Goal: Information Seeking & Learning: Learn about a topic

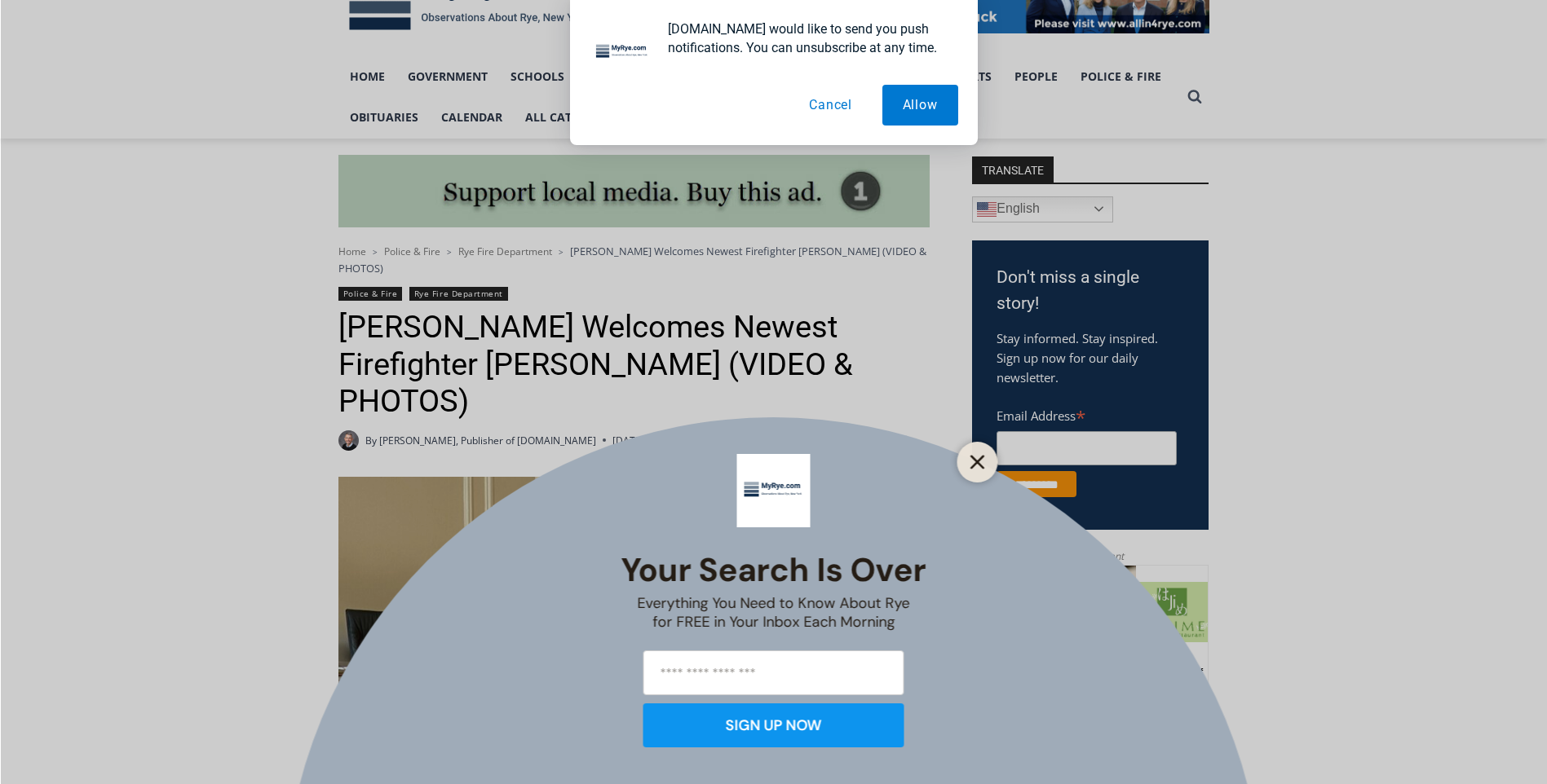
click at [977, 468] on icon "Close" at bounding box center [978, 461] width 15 height 15
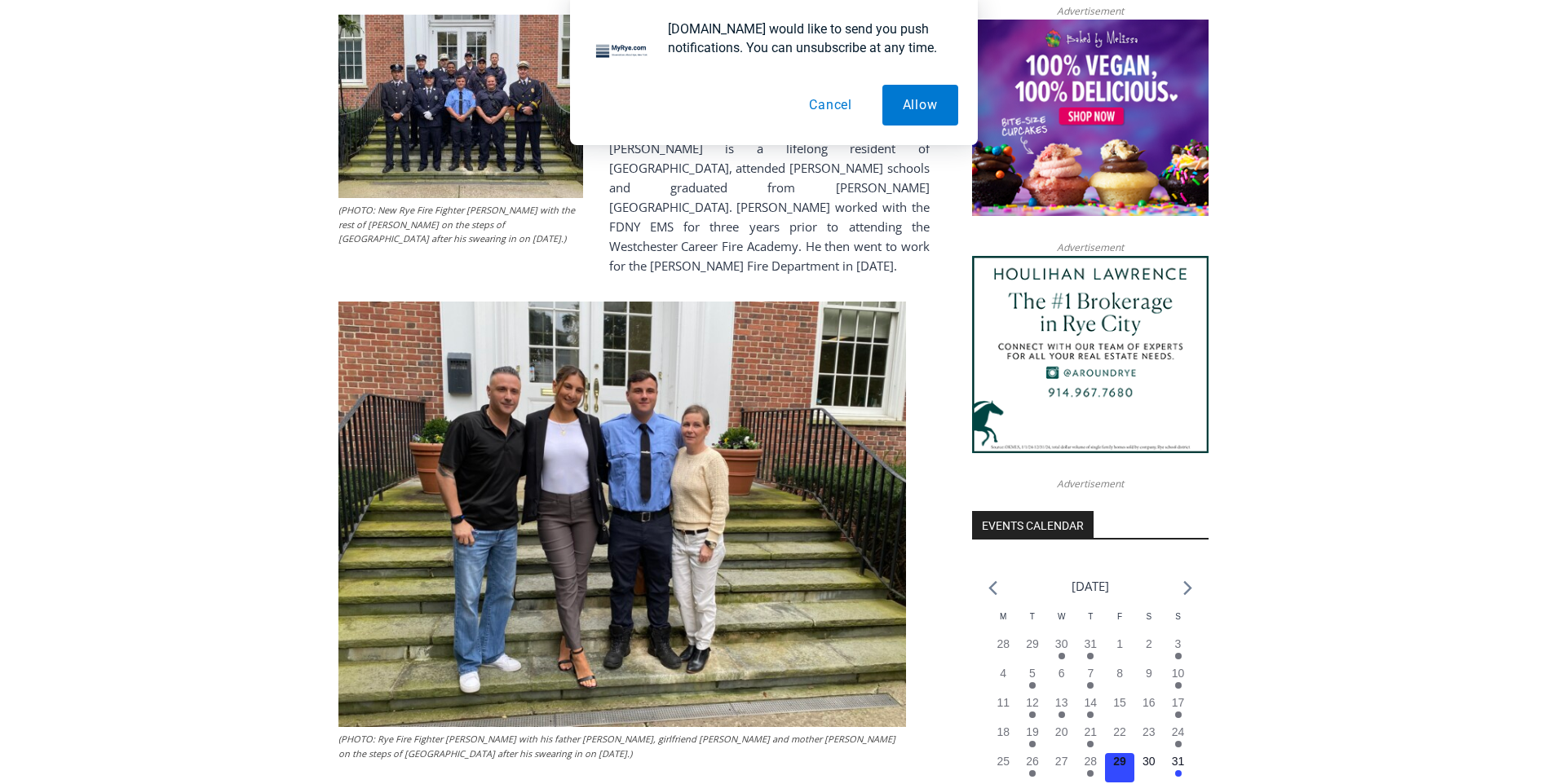
scroll to position [1356, 0]
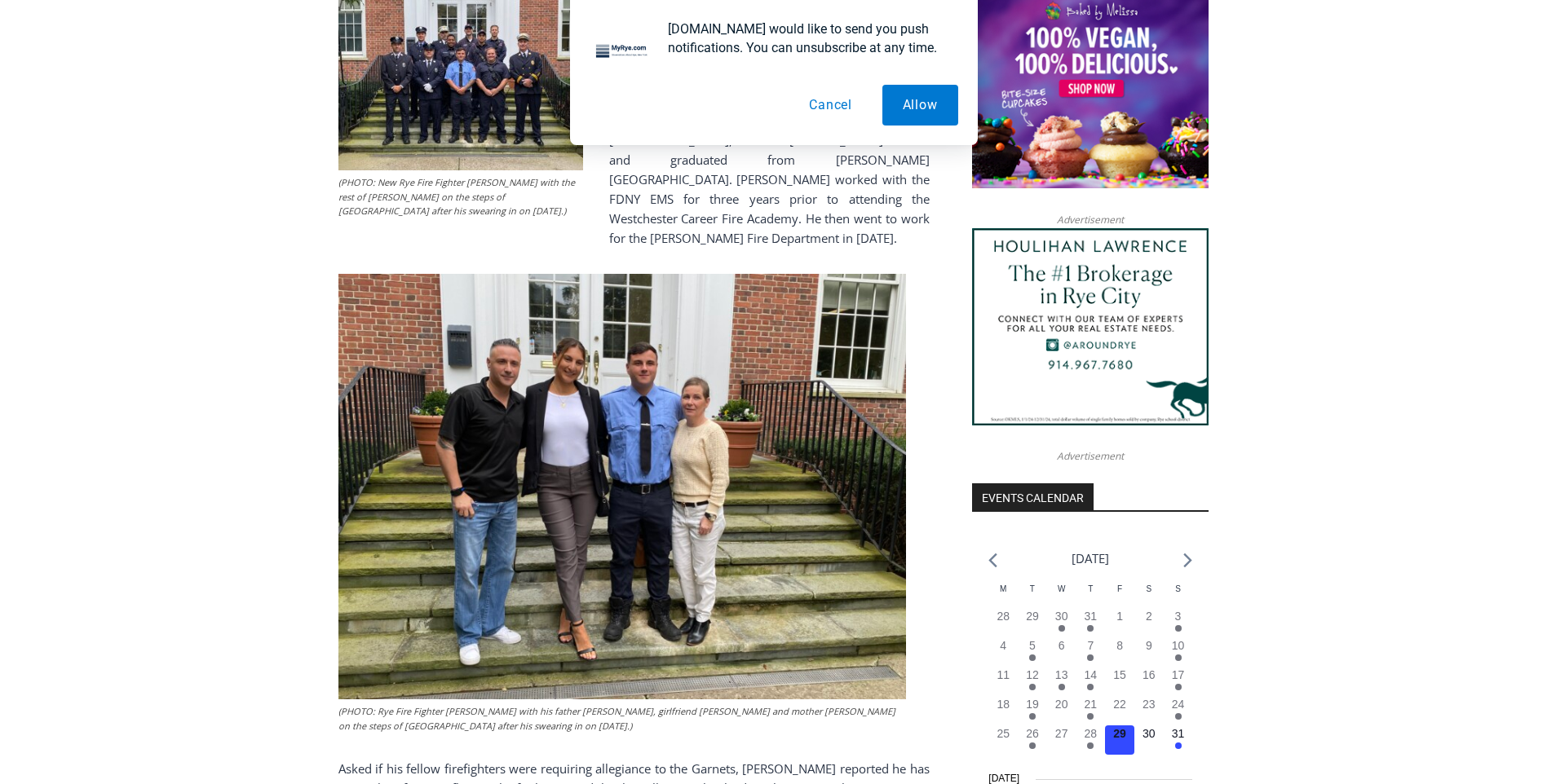
click at [573, 444] on img at bounding box center [622, 486] width 567 height 425
click at [657, 443] on img at bounding box center [622, 486] width 567 height 425
click at [836, 106] on button "Cancel" at bounding box center [830, 105] width 84 height 41
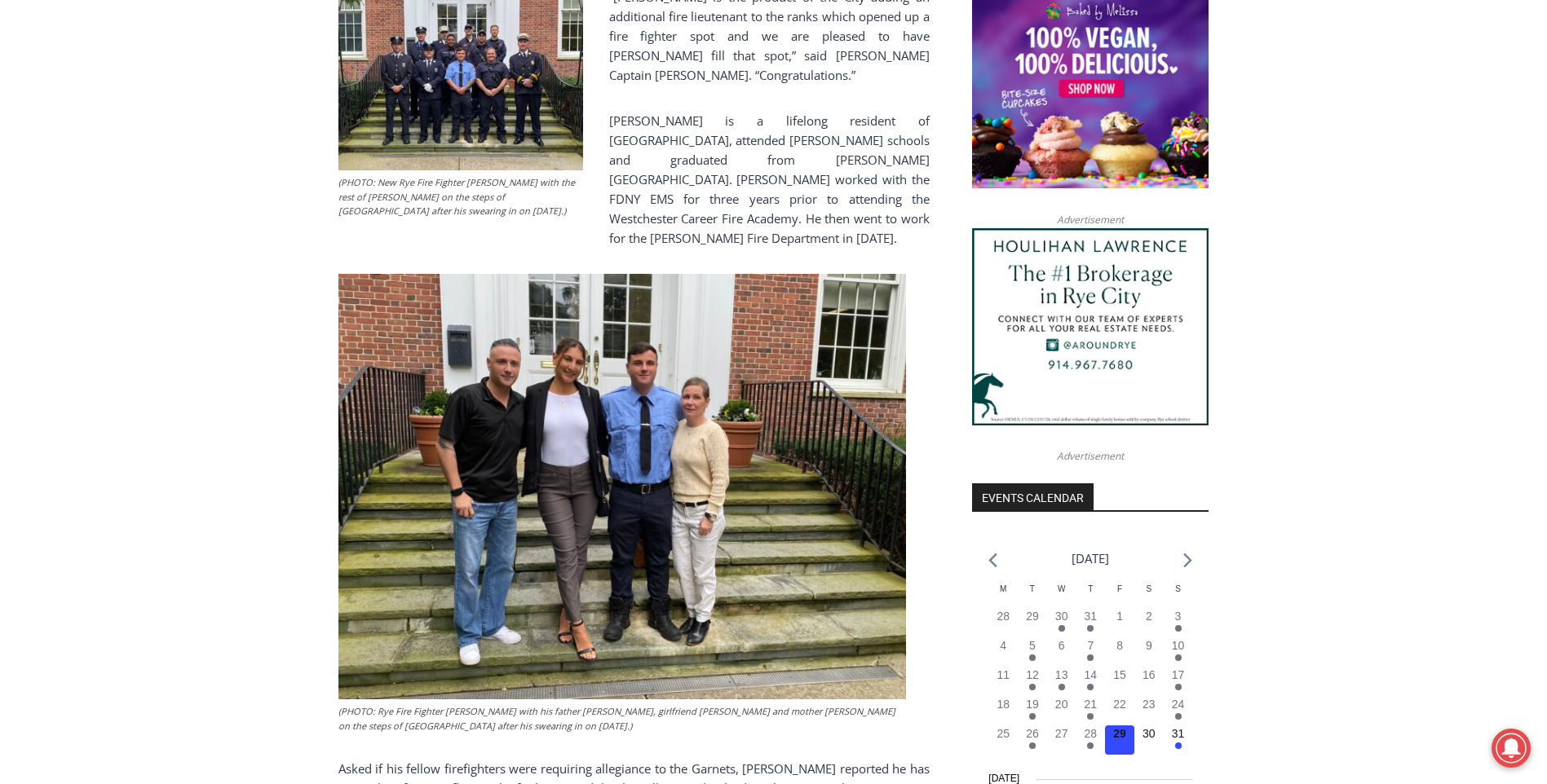
click at [766, 312] on img at bounding box center [622, 486] width 567 height 425
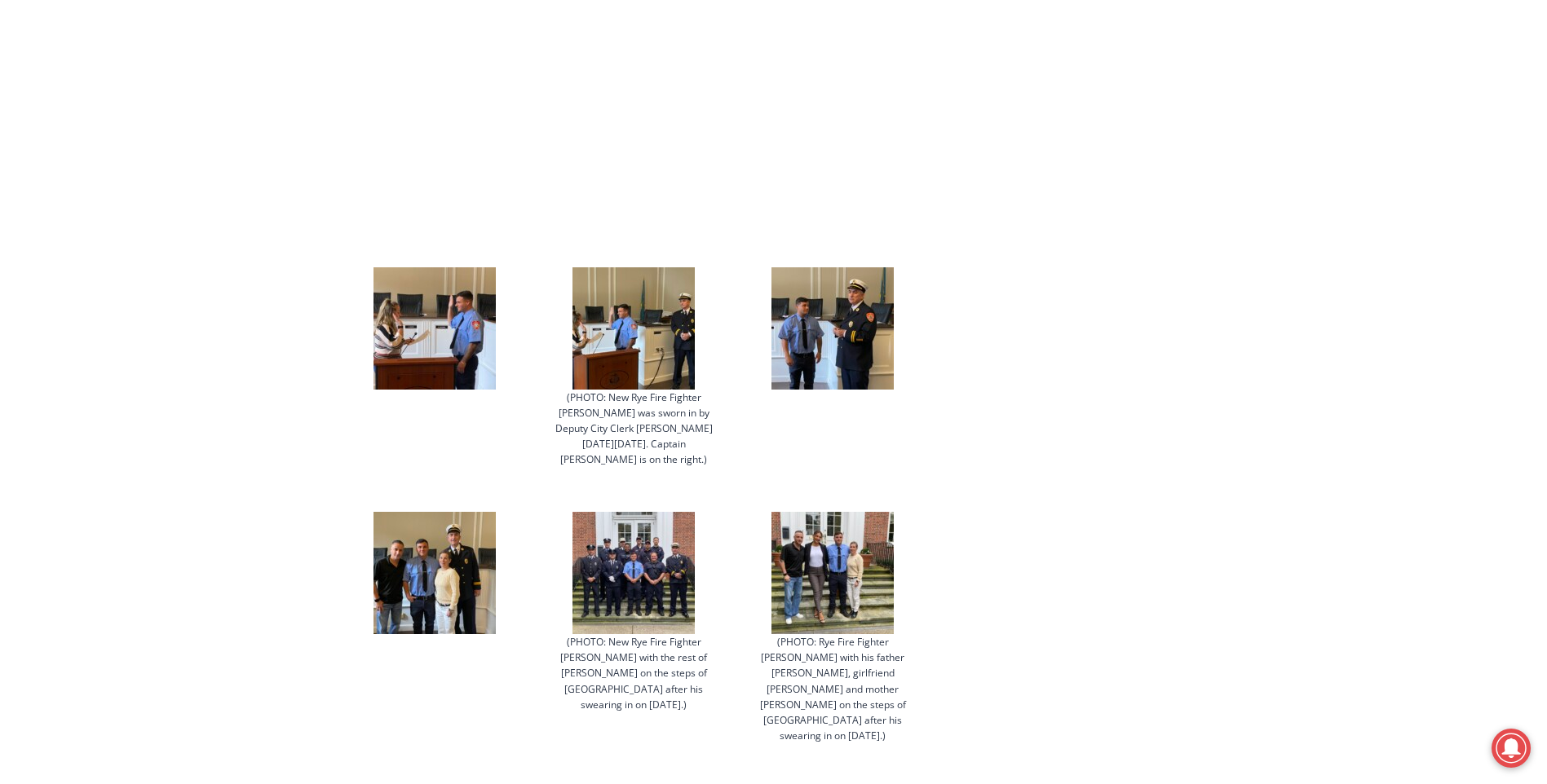
scroll to position [2334, 0]
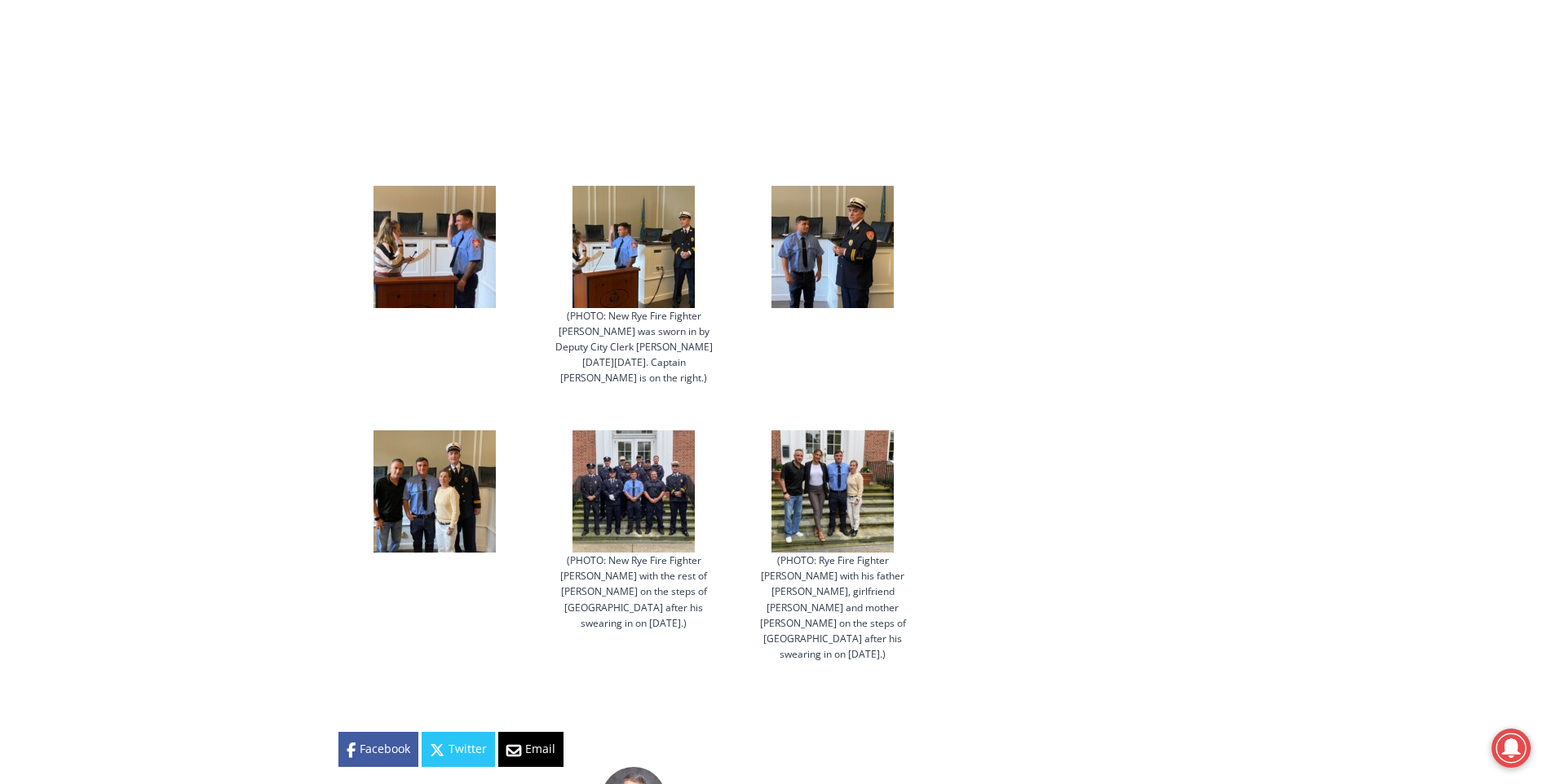
click at [462, 441] on img at bounding box center [435, 491] width 123 height 123
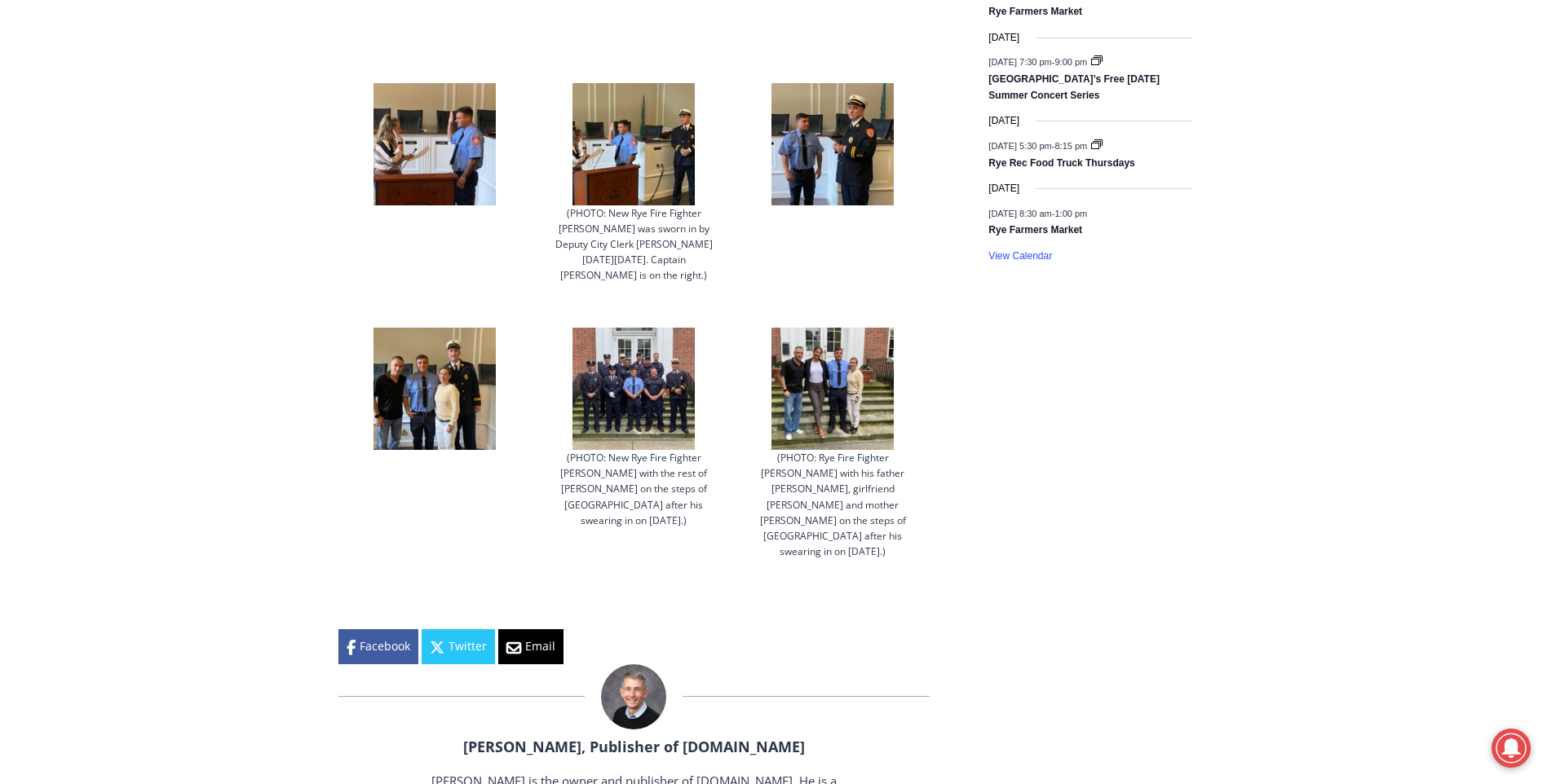
scroll to position [2445, 0]
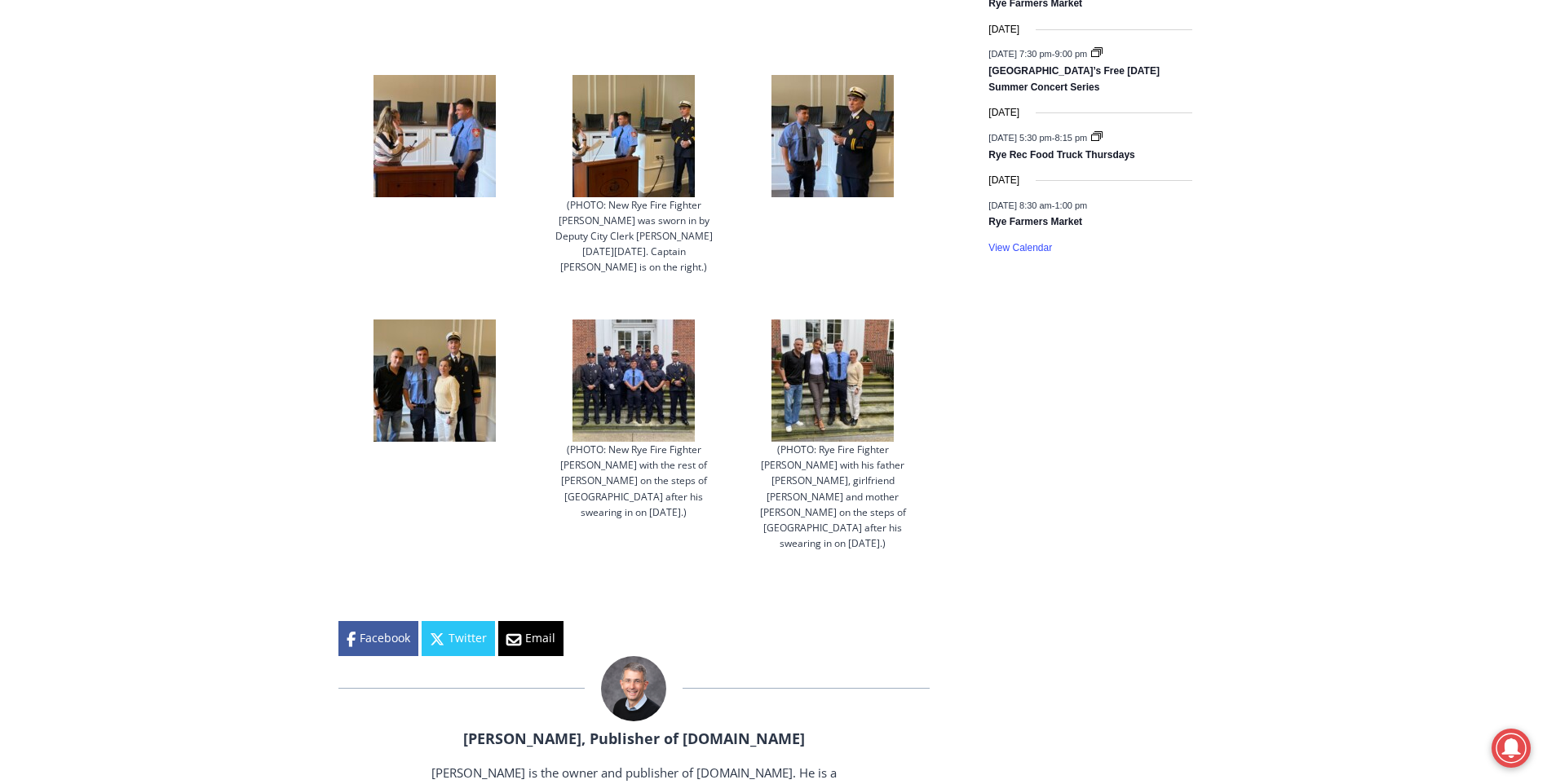
drag, startPoint x: 439, startPoint y: 314, endPoint x: 405, endPoint y: 324, distance: 35.4
click at [405, 324] on img at bounding box center [435, 381] width 123 height 123
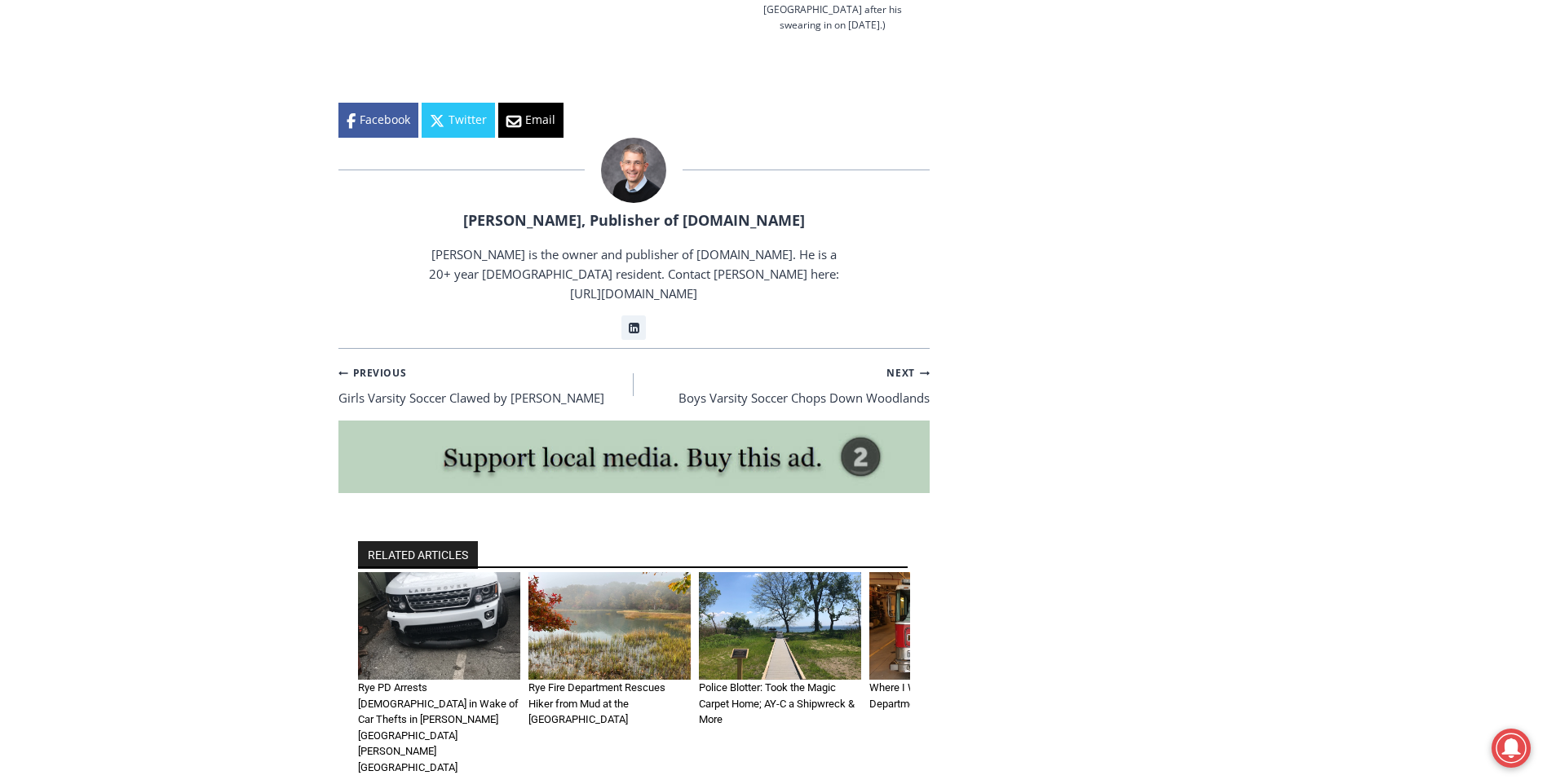
scroll to position [3145, 0]
